Goal: Transaction & Acquisition: Purchase product/service

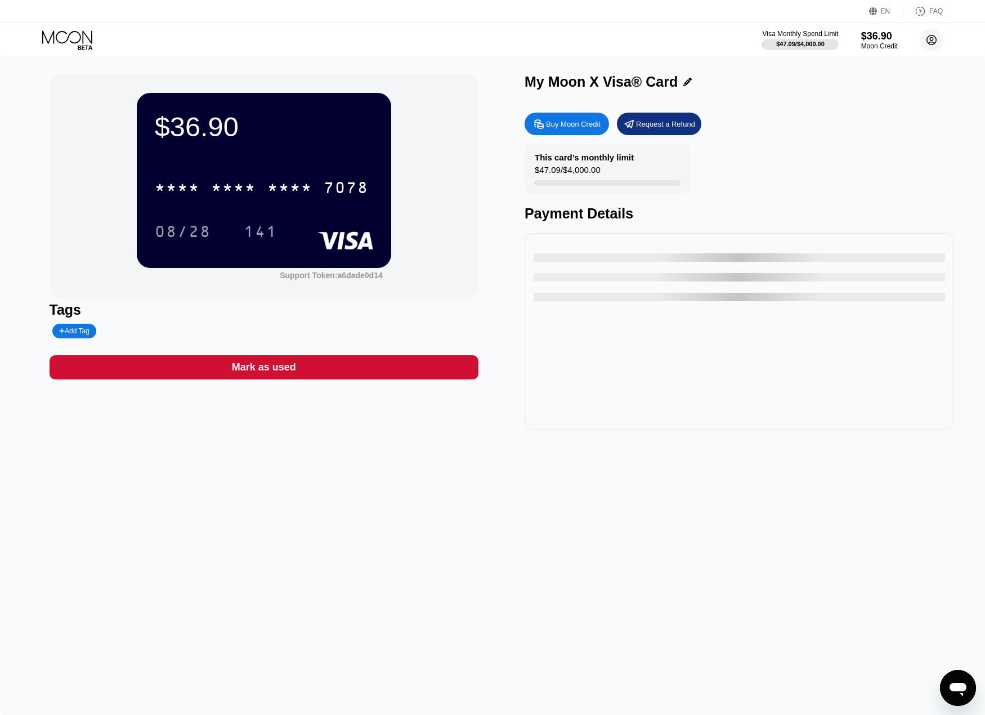
click at [930, 38] on circle at bounding box center [931, 40] width 23 height 23
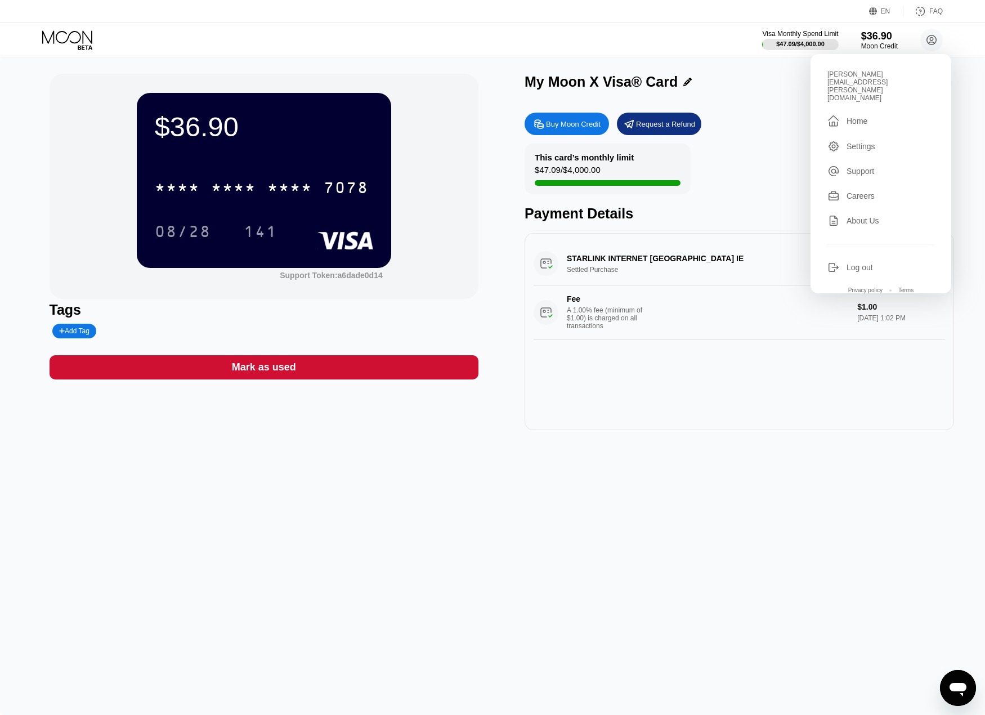
click at [859, 142] on div "Settings" at bounding box center [860, 146] width 29 height 9
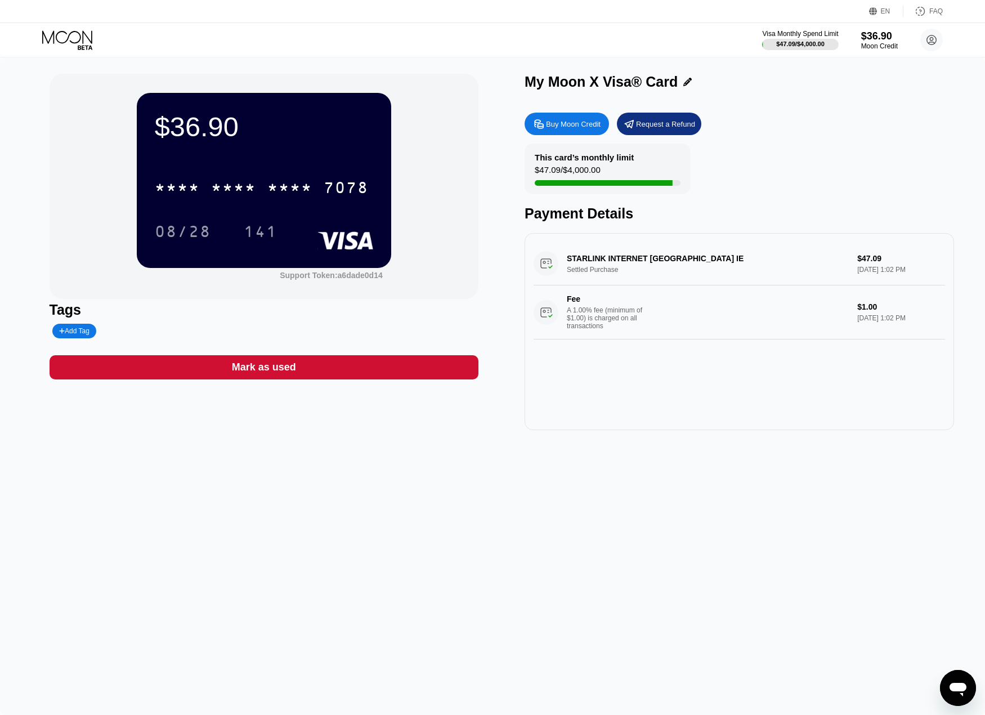
click at [559, 129] on div "Buy Moon Credit" at bounding box center [573, 124] width 55 height 10
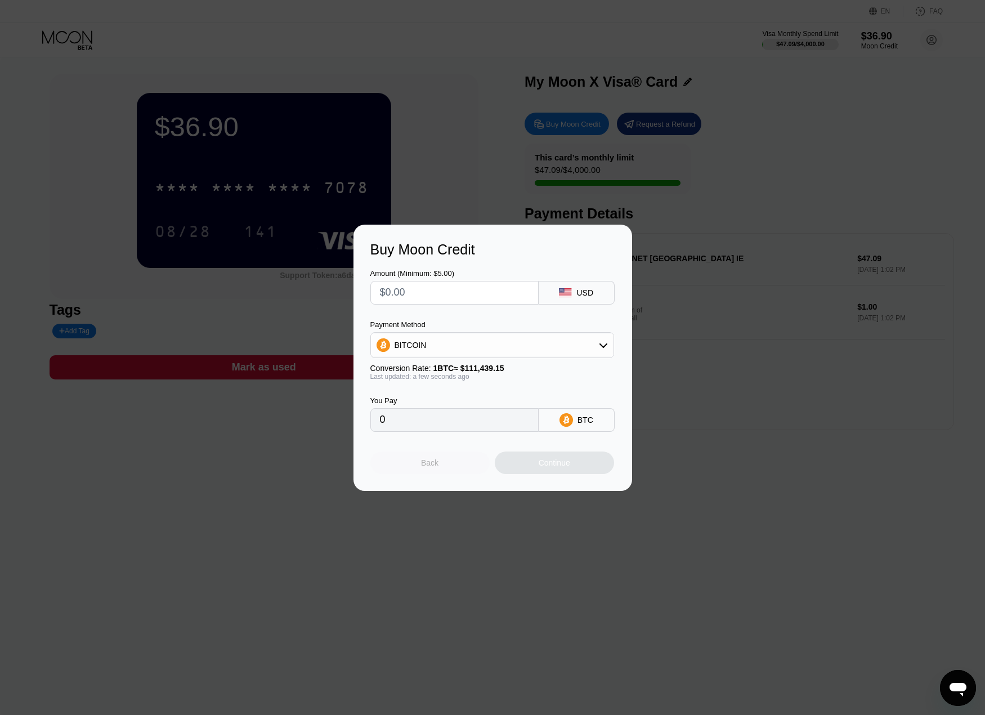
click at [427, 456] on div "Back" at bounding box center [429, 462] width 119 height 23
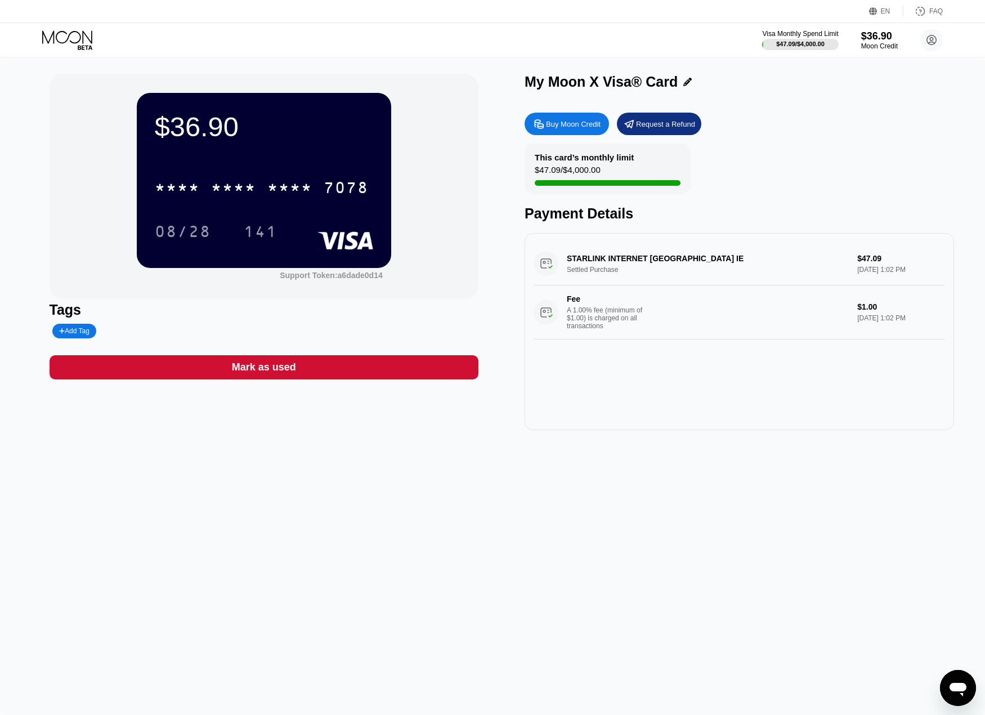
click at [571, 125] on div "Buy Moon Credit" at bounding box center [573, 124] width 55 height 10
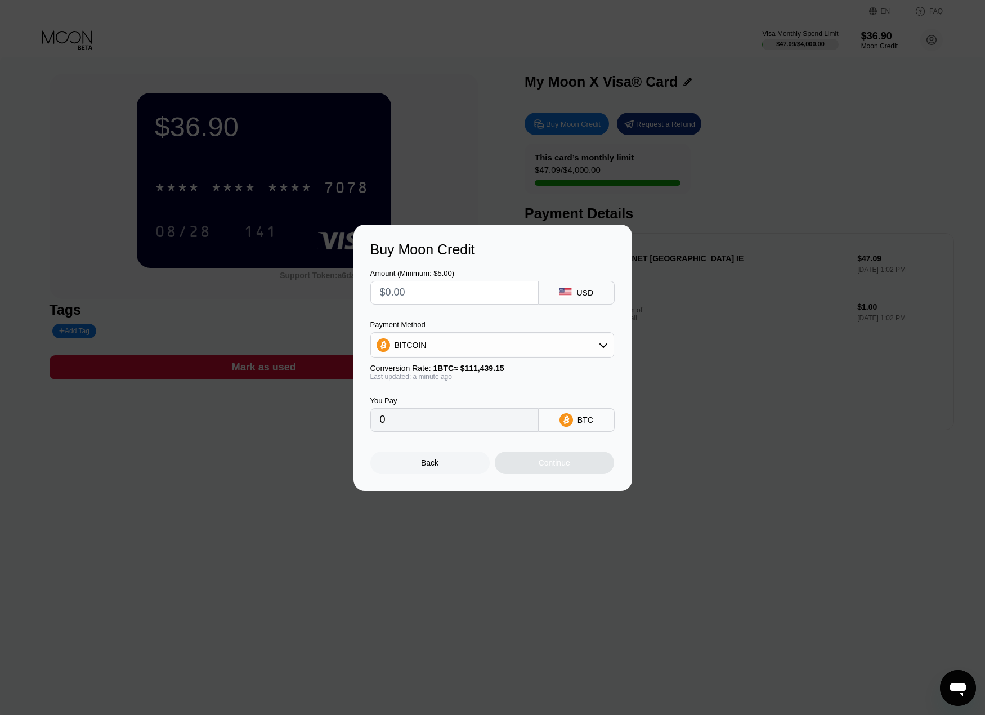
click at [478, 132] on div at bounding box center [496, 357] width 993 height 715
click at [444, 469] on div "Back" at bounding box center [429, 462] width 119 height 23
